Goal: Obtain resource: Obtain resource

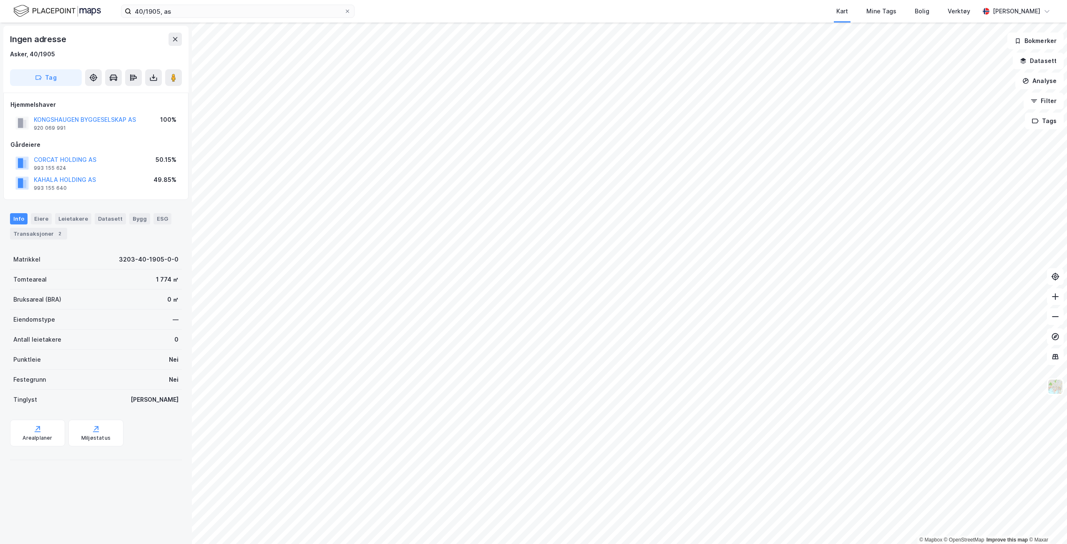
click at [151, 82] on button at bounding box center [153, 77] width 17 height 17
click at [113, 98] on div "Last ned grunnbok" at bounding box center [117, 94] width 89 height 13
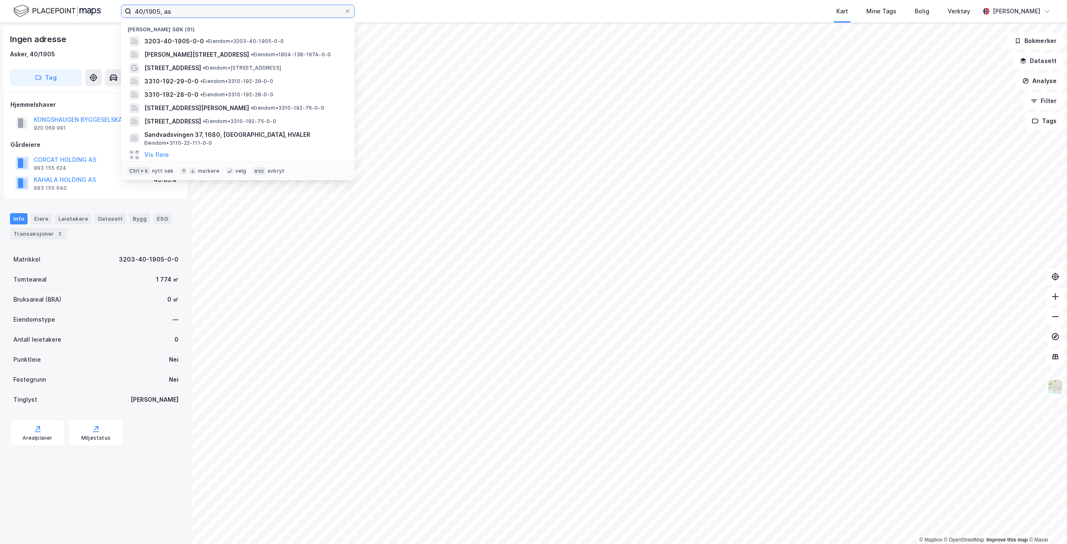
click at [171, 8] on input "40/1905, as" at bounding box center [237, 11] width 213 height 13
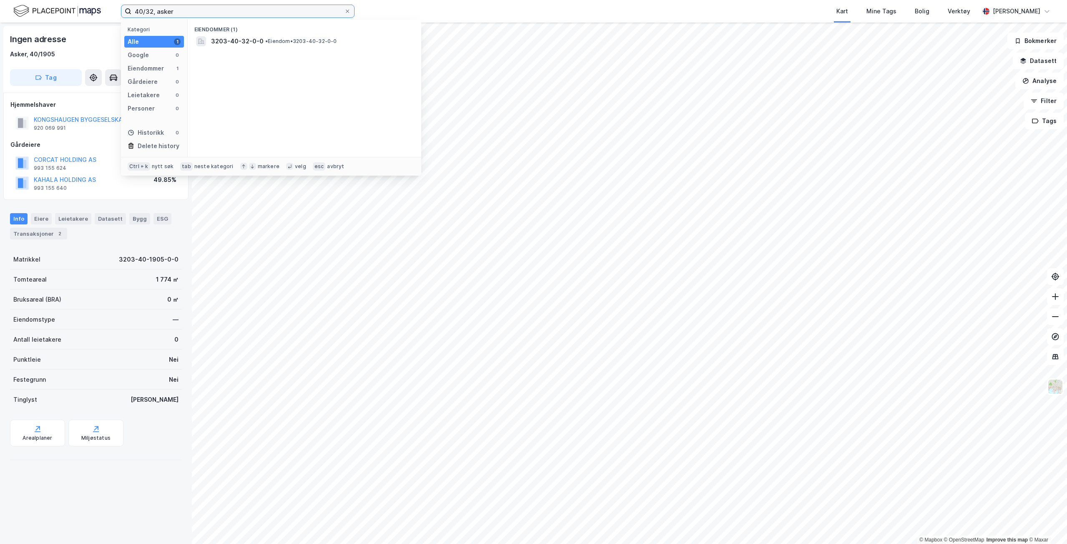
type input "40/32, asker"
click at [269, 48] on div "Eiendommer (1) 3203-40-32-0-0 • Eiendom • 3203-40-32-0-0" at bounding box center [305, 88] width 234 height 137
click at [277, 39] on span "• Eiendom • 3203-40-32-0-0" at bounding box center [301, 41] width 72 height 7
